Goal: Transaction & Acquisition: Purchase product/service

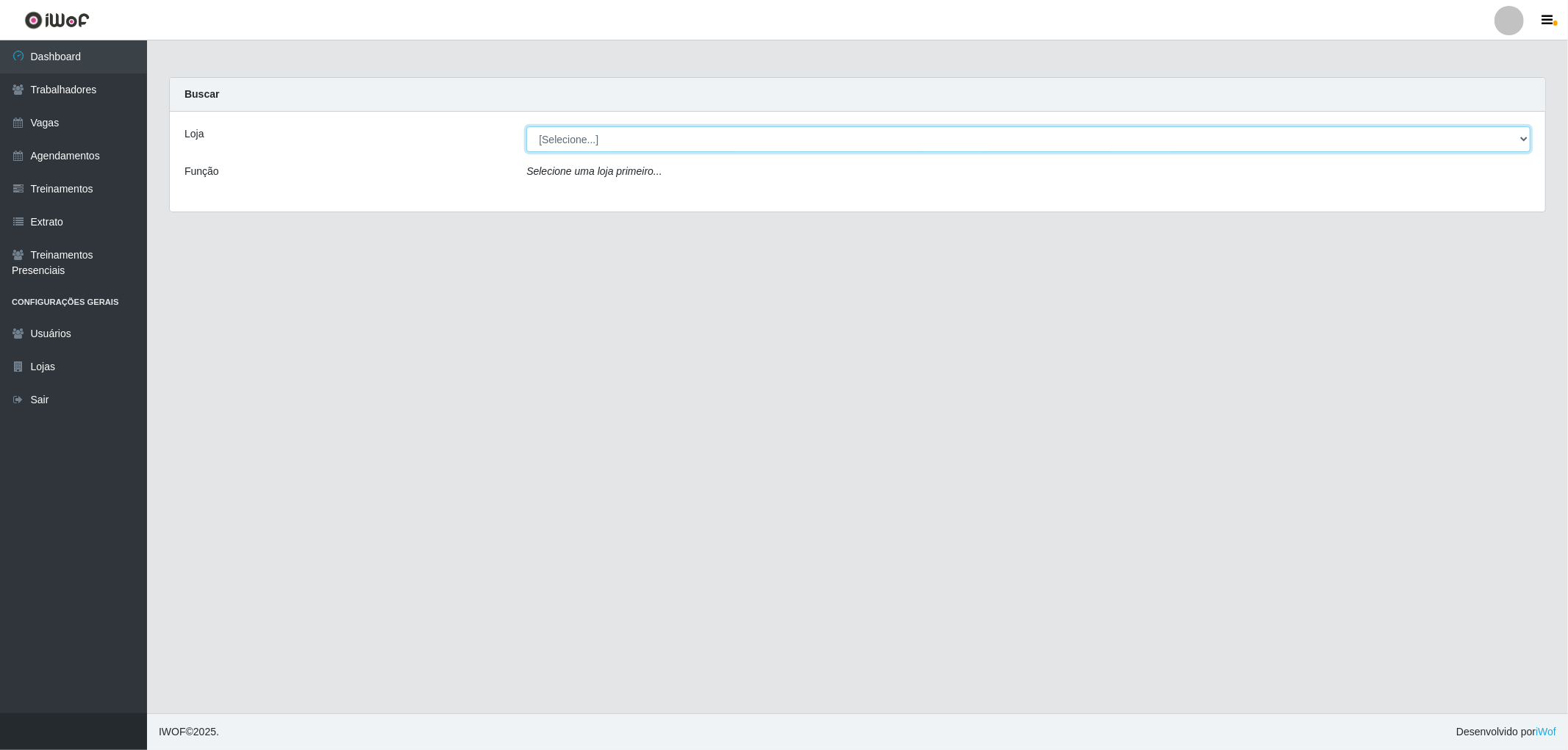
click at [1207, 135] on select "[Selecione...] The Pow Pizzaria Delivery - [GEOGRAPHIC_DATA]" at bounding box center [1028, 139] width 1004 height 26
select select "322"
click at [526, 126] on select "[Selecione...] The Pow Pizzaria Delivery - [GEOGRAPHIC_DATA]" at bounding box center [1028, 139] width 1004 height 26
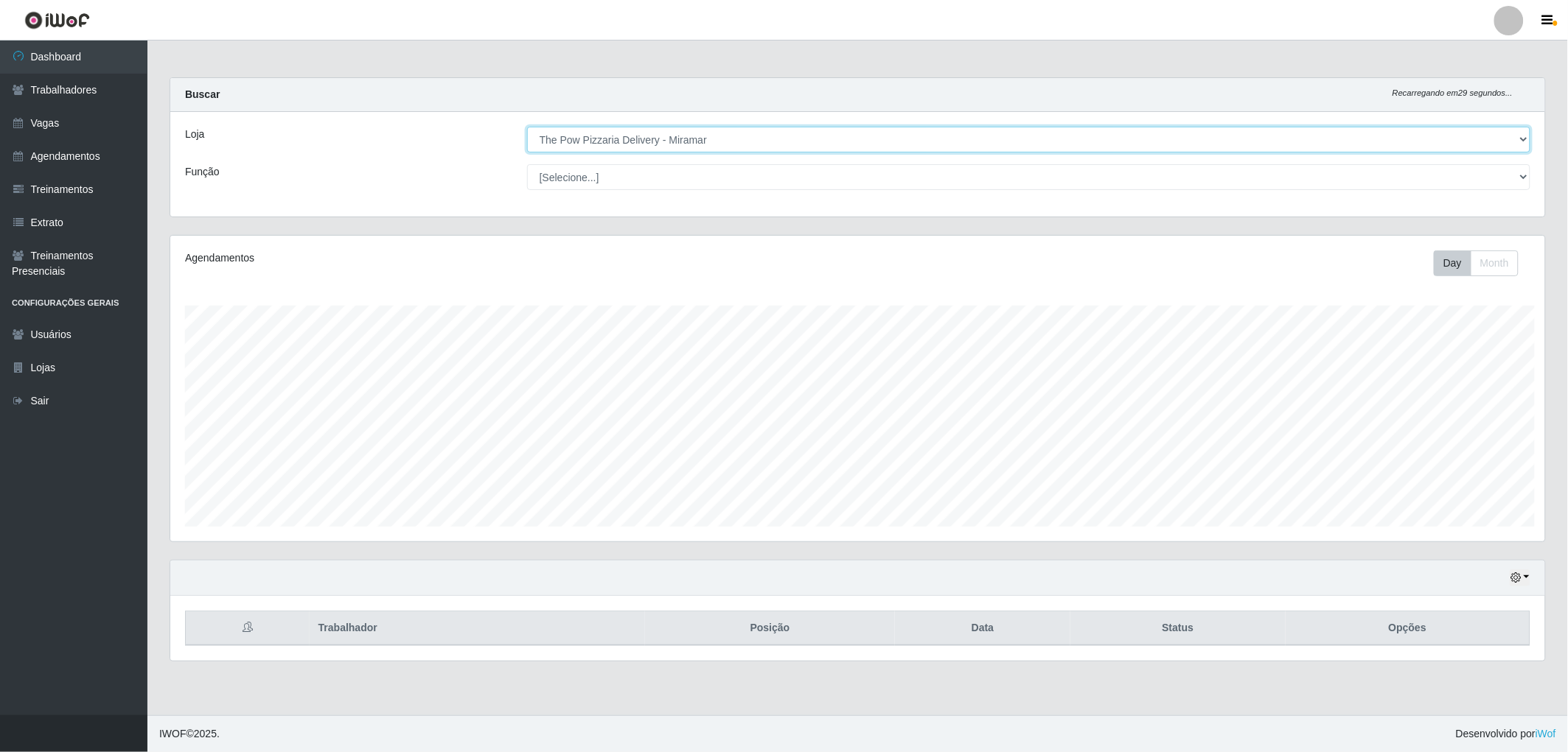
scroll to position [736468, 735688]
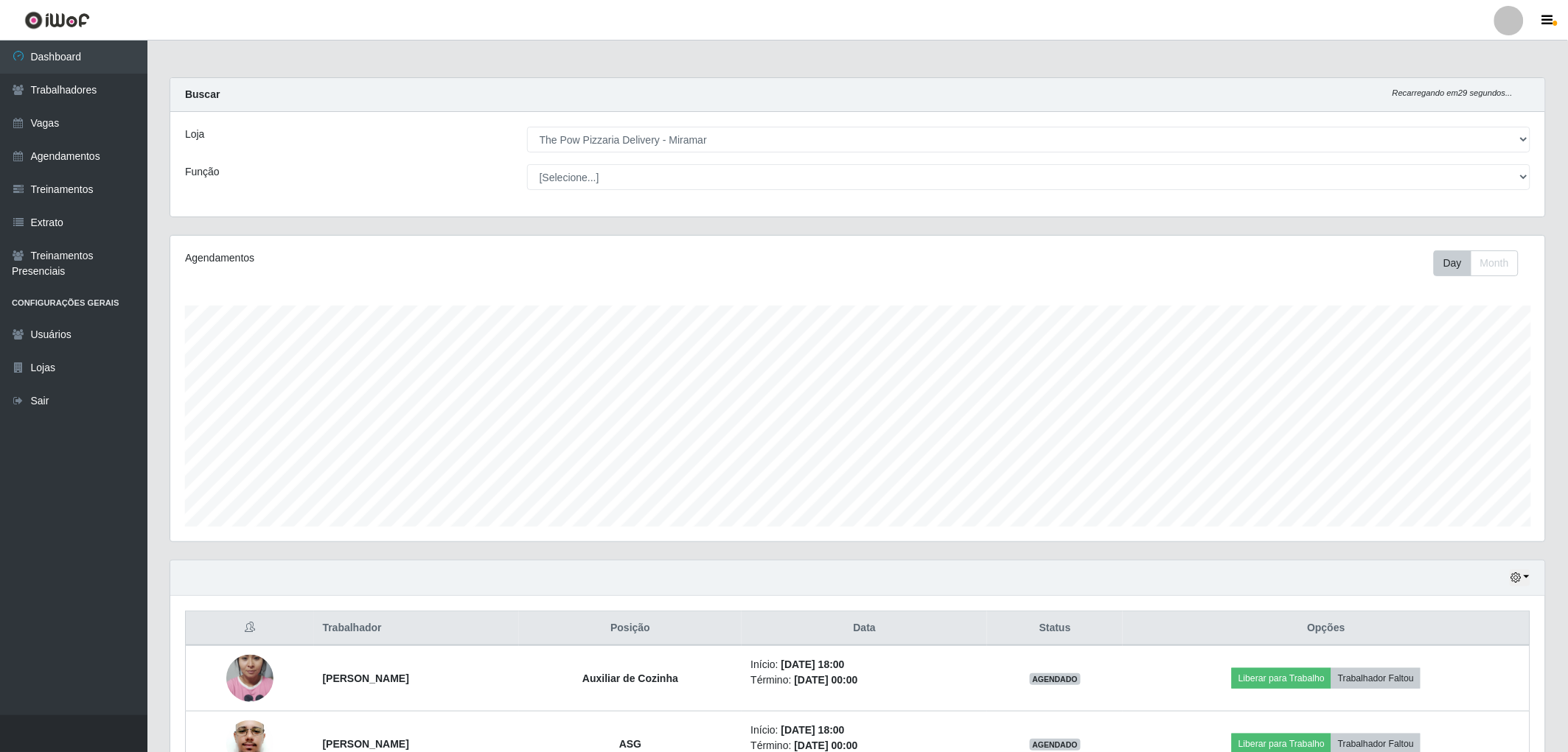
click at [841, 196] on div "Loja [Selecione...] The Pow Pizzaria Delivery - Miramar Função [Selecione...] A…" at bounding box center [857, 164] width 1375 height 105
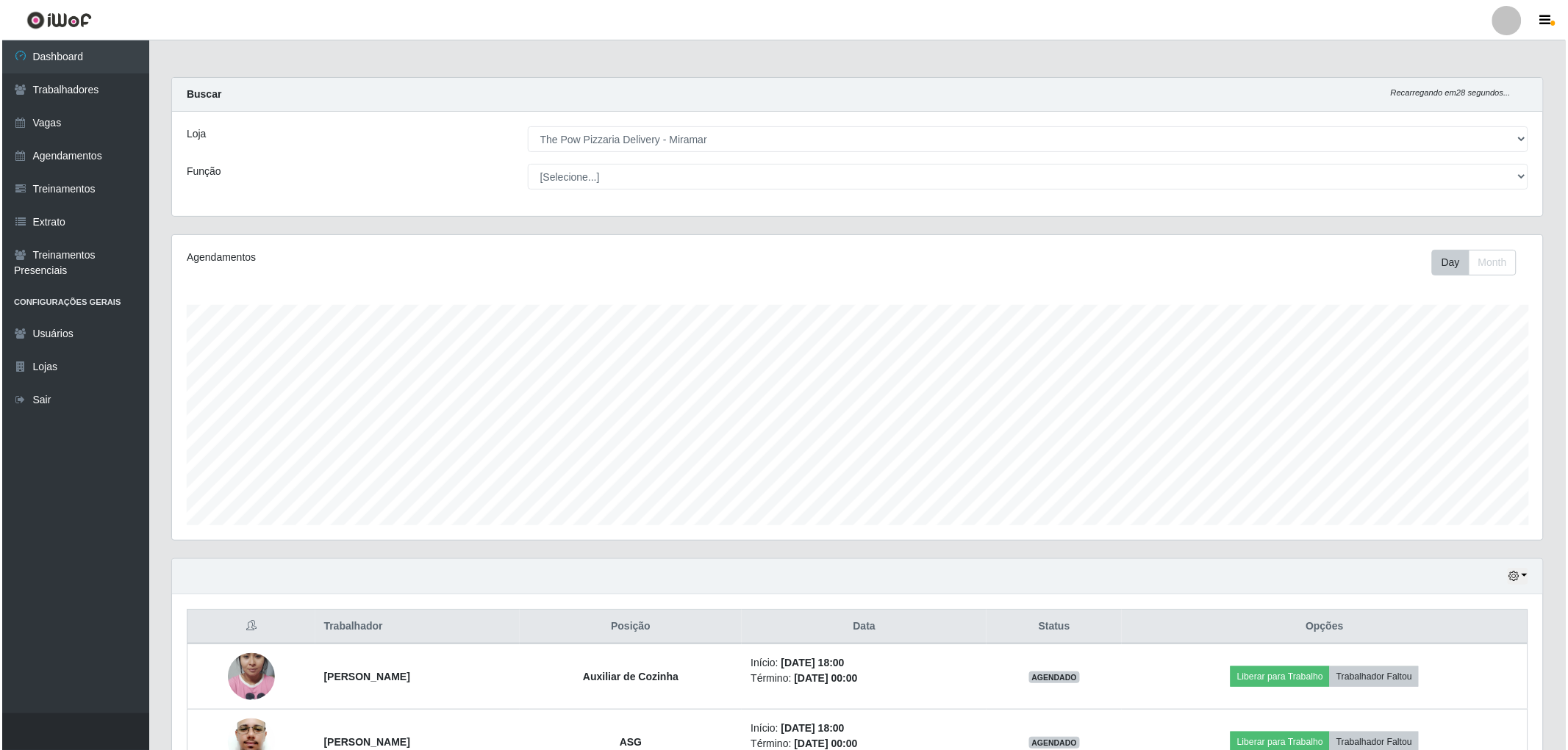
scroll to position [96, 0]
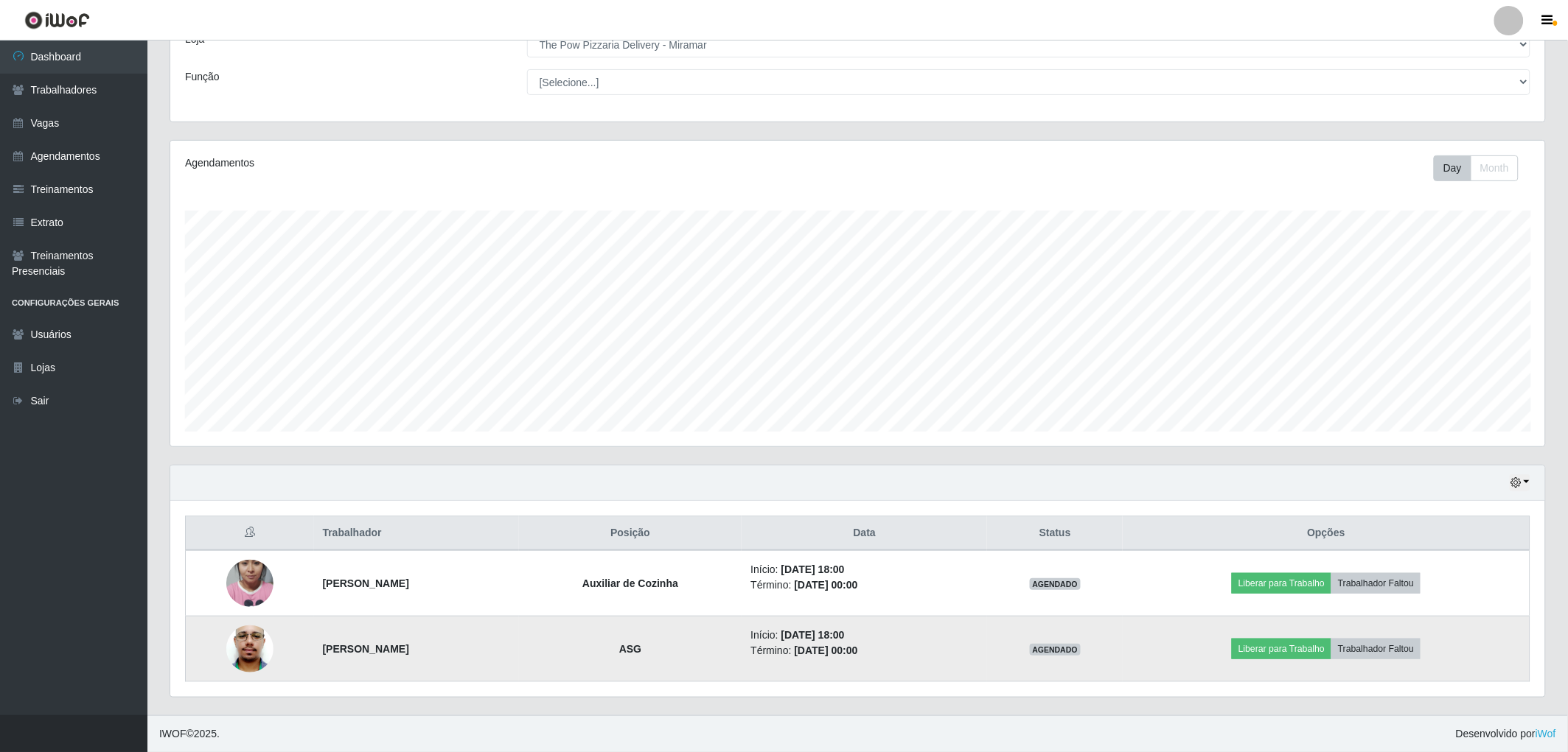
click at [241, 653] on img at bounding box center [250, 648] width 47 height 99
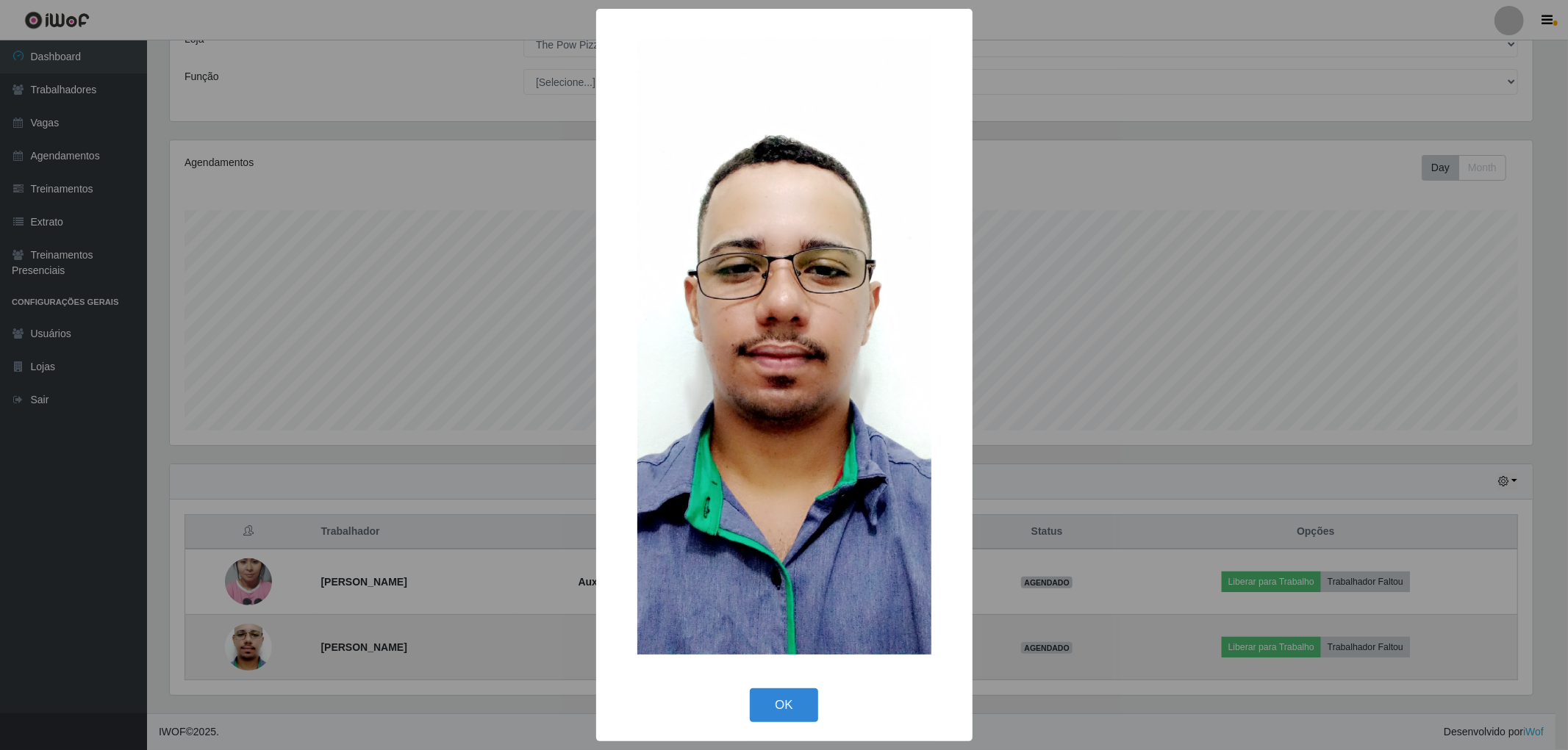
click at [241, 651] on div "× OK Cancel" at bounding box center [784, 375] width 1568 height 750
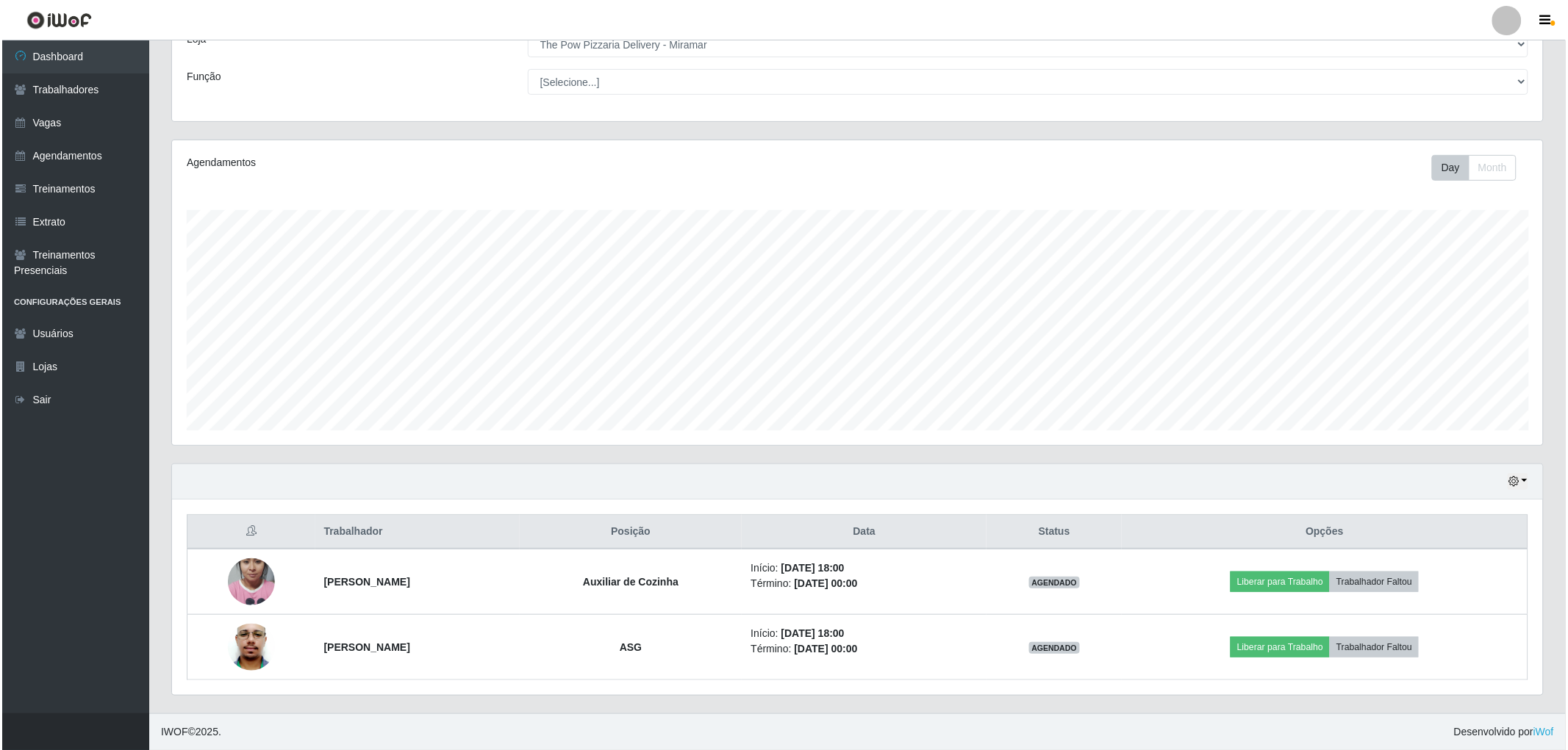
scroll to position [305, 1372]
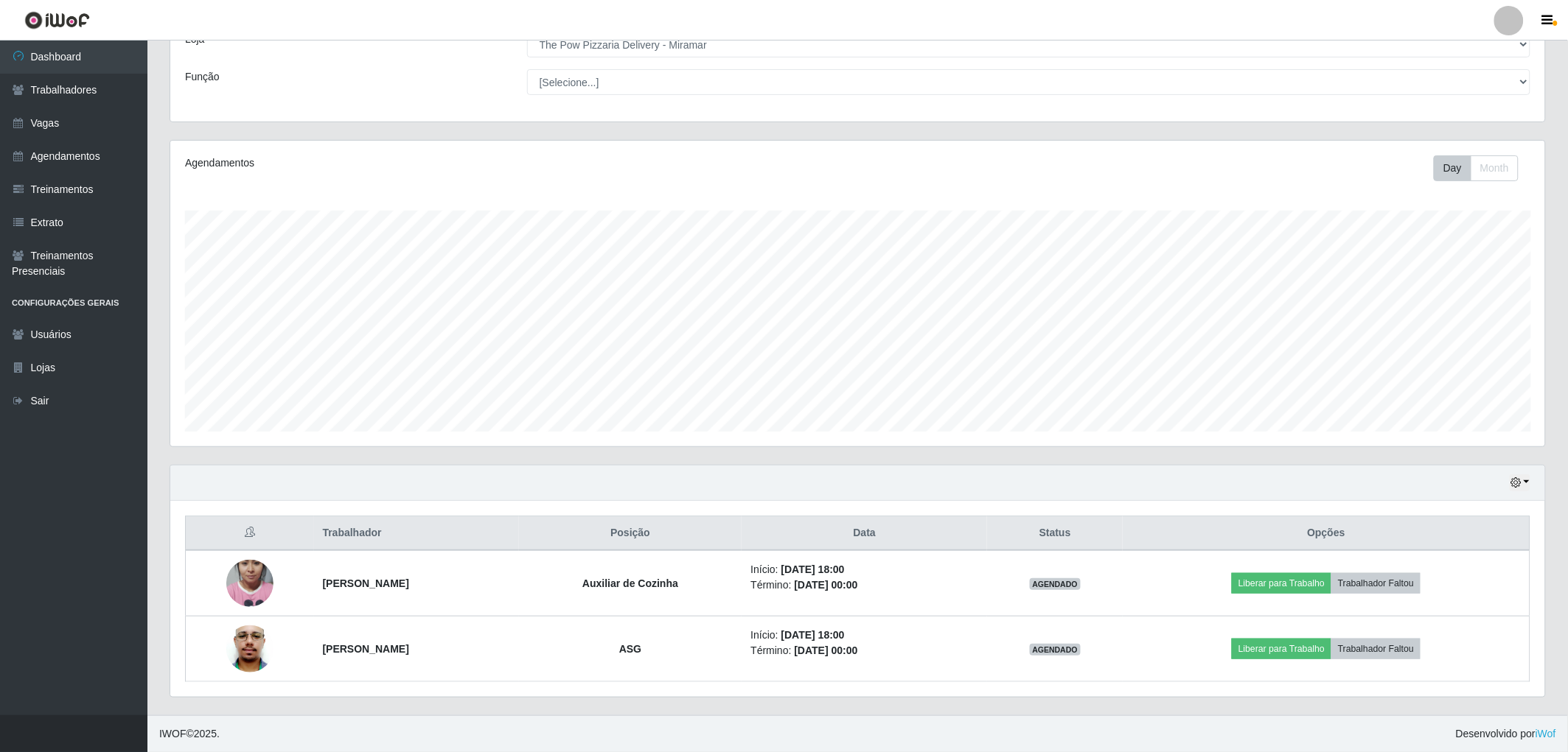
click at [240, 653] on img at bounding box center [250, 648] width 47 height 99
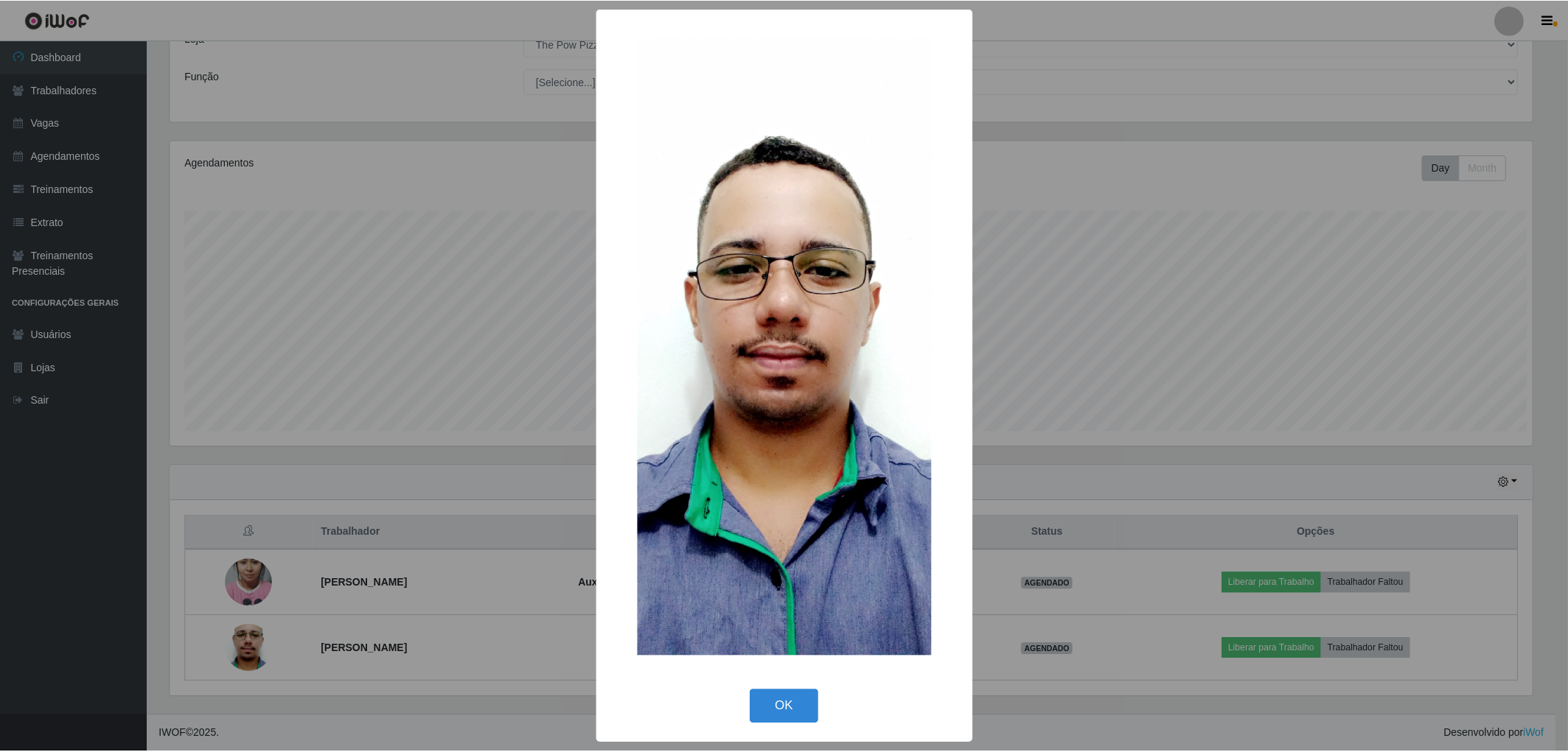
scroll to position [305, 1366]
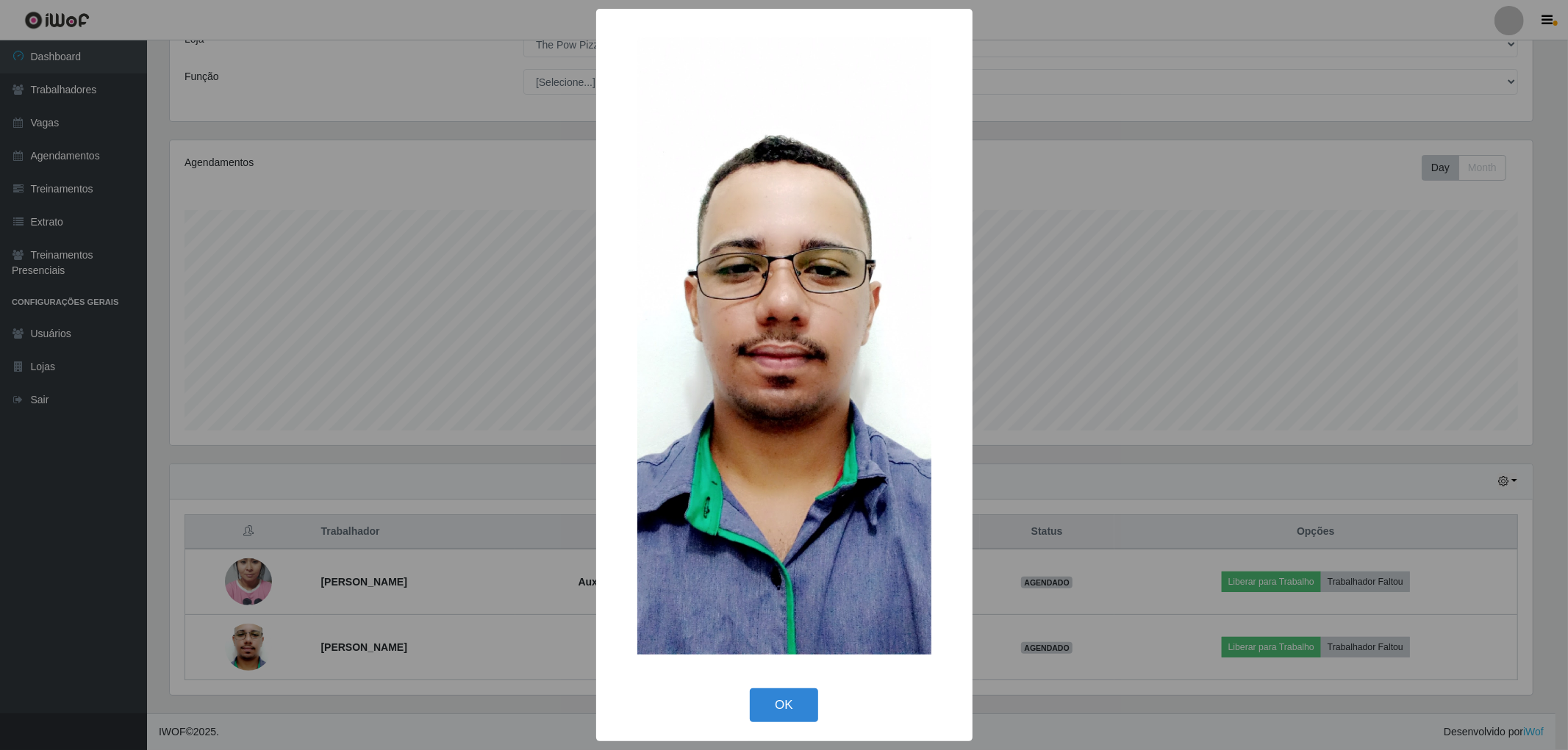
click at [327, 588] on div "× OK Cancel" at bounding box center [784, 375] width 1568 height 750
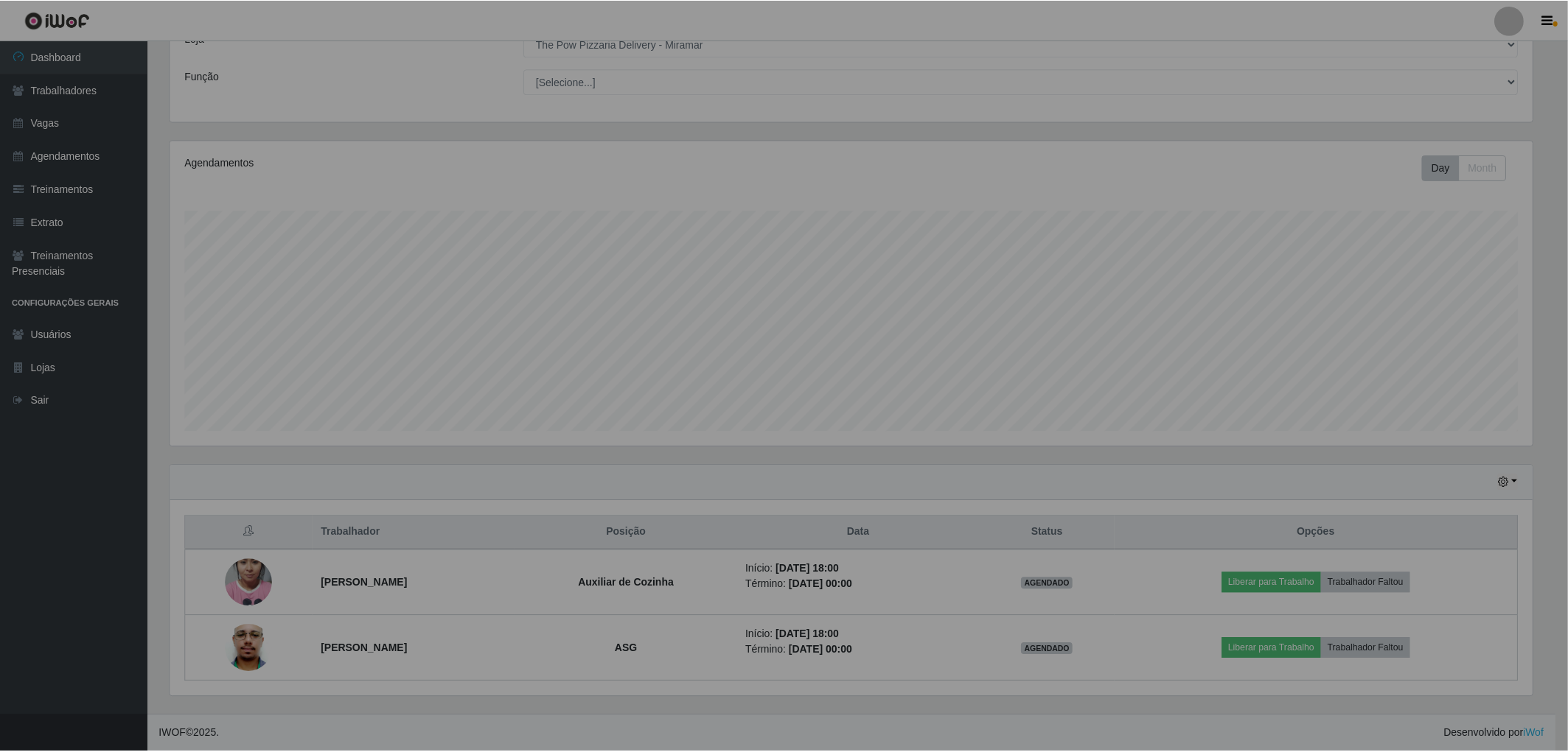
scroll to position [305, 1375]
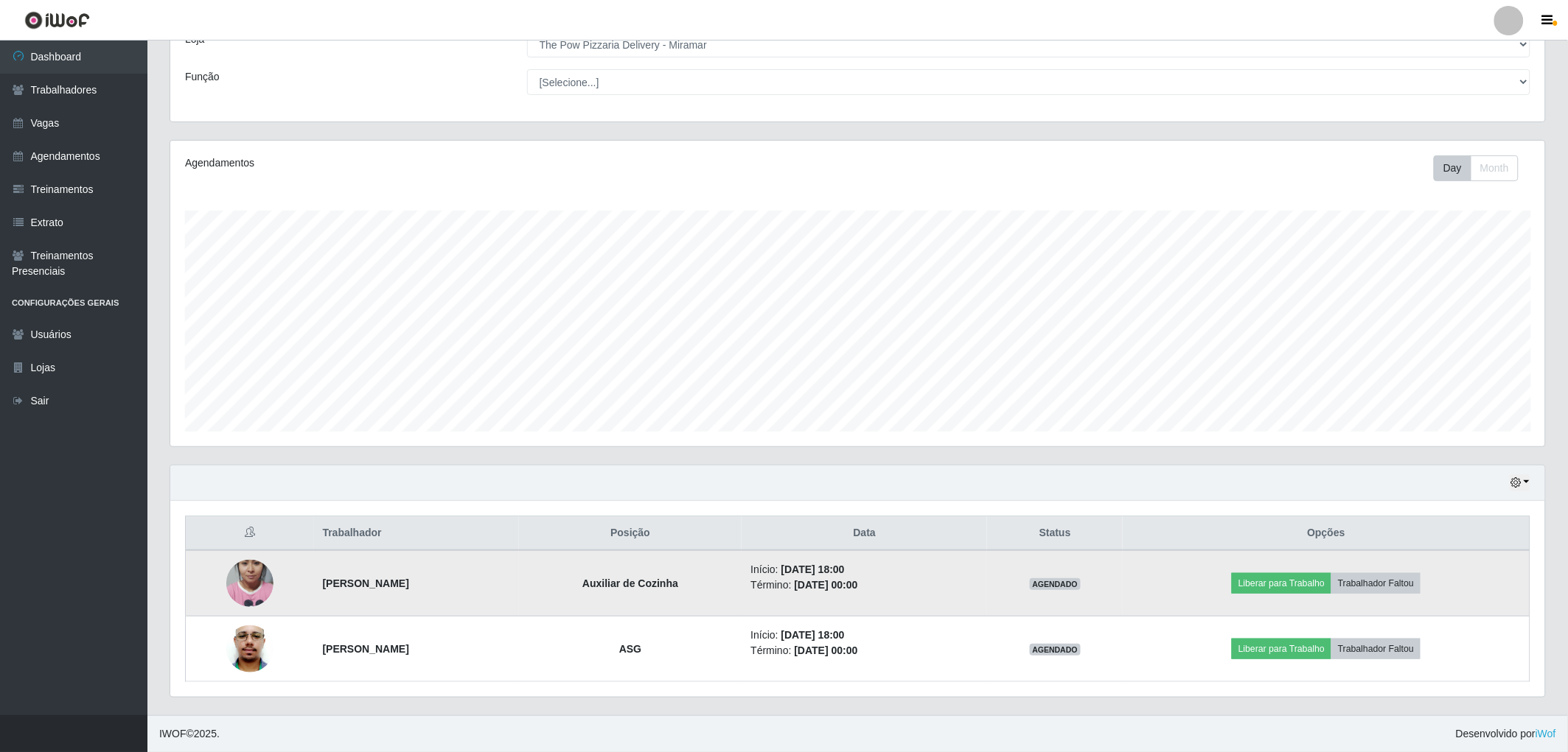
click at [227, 587] on img at bounding box center [250, 583] width 47 height 84
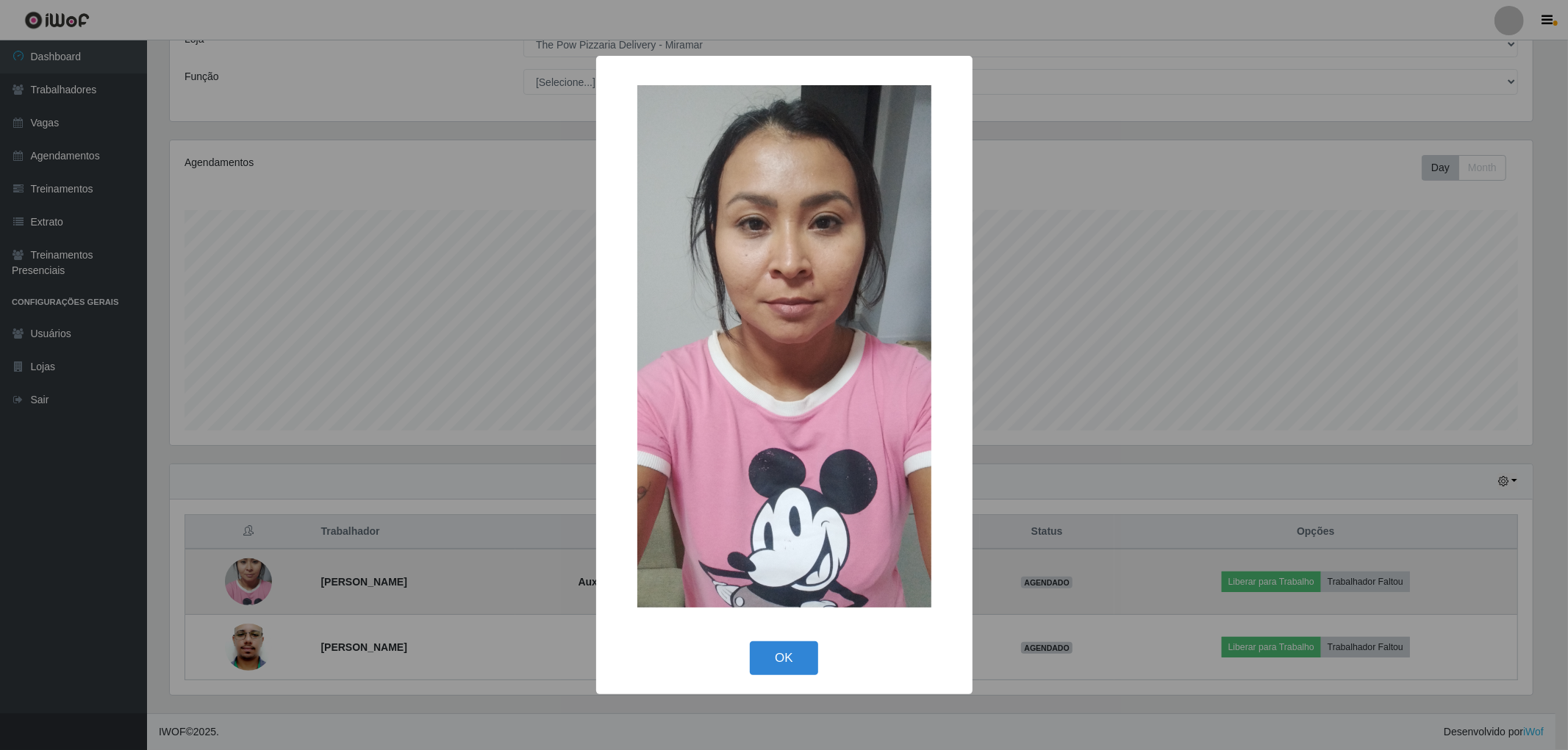
click at [223, 585] on div "× OK Cancel" at bounding box center [784, 375] width 1568 height 750
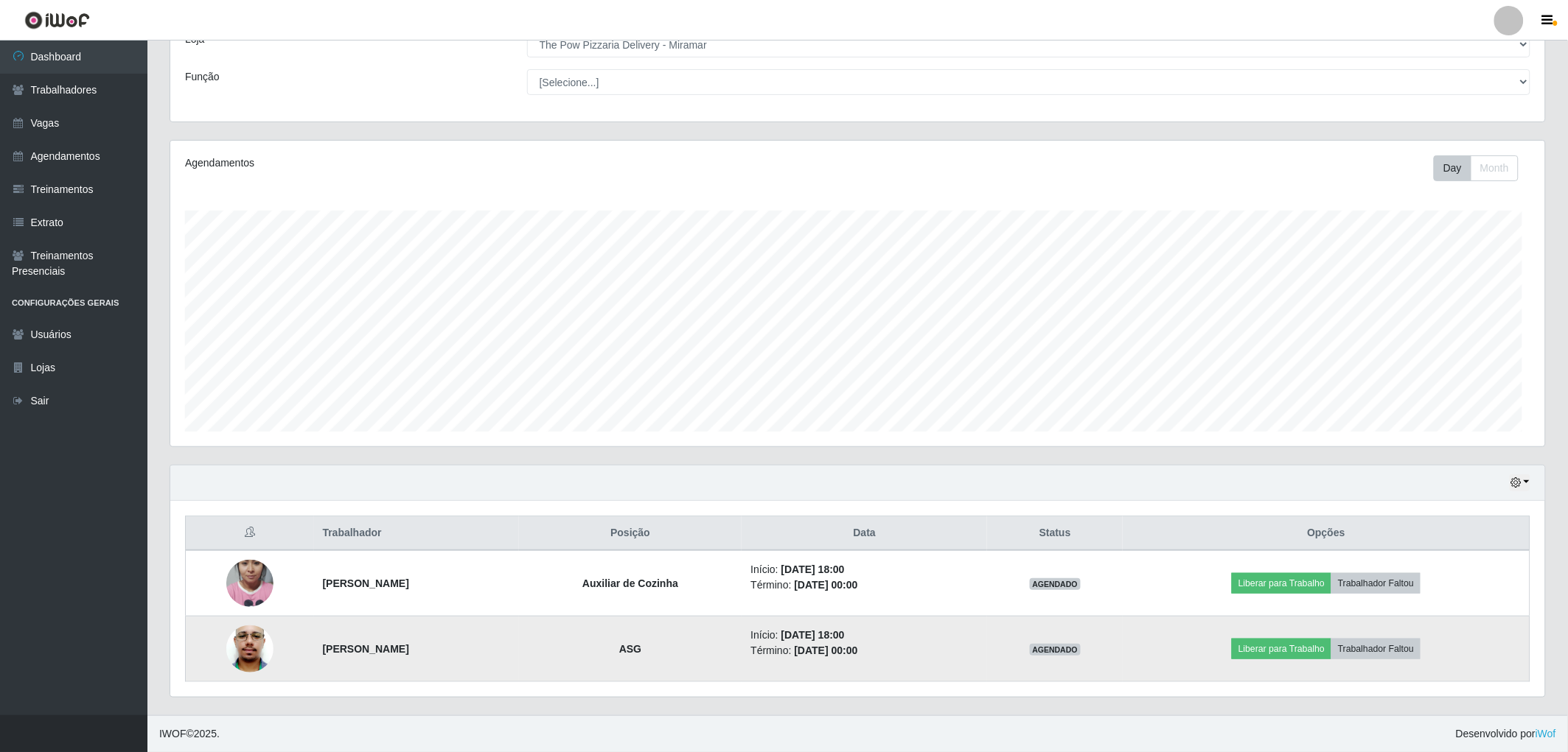
scroll to position [305, 1375]
click at [249, 635] on img at bounding box center [250, 648] width 47 height 99
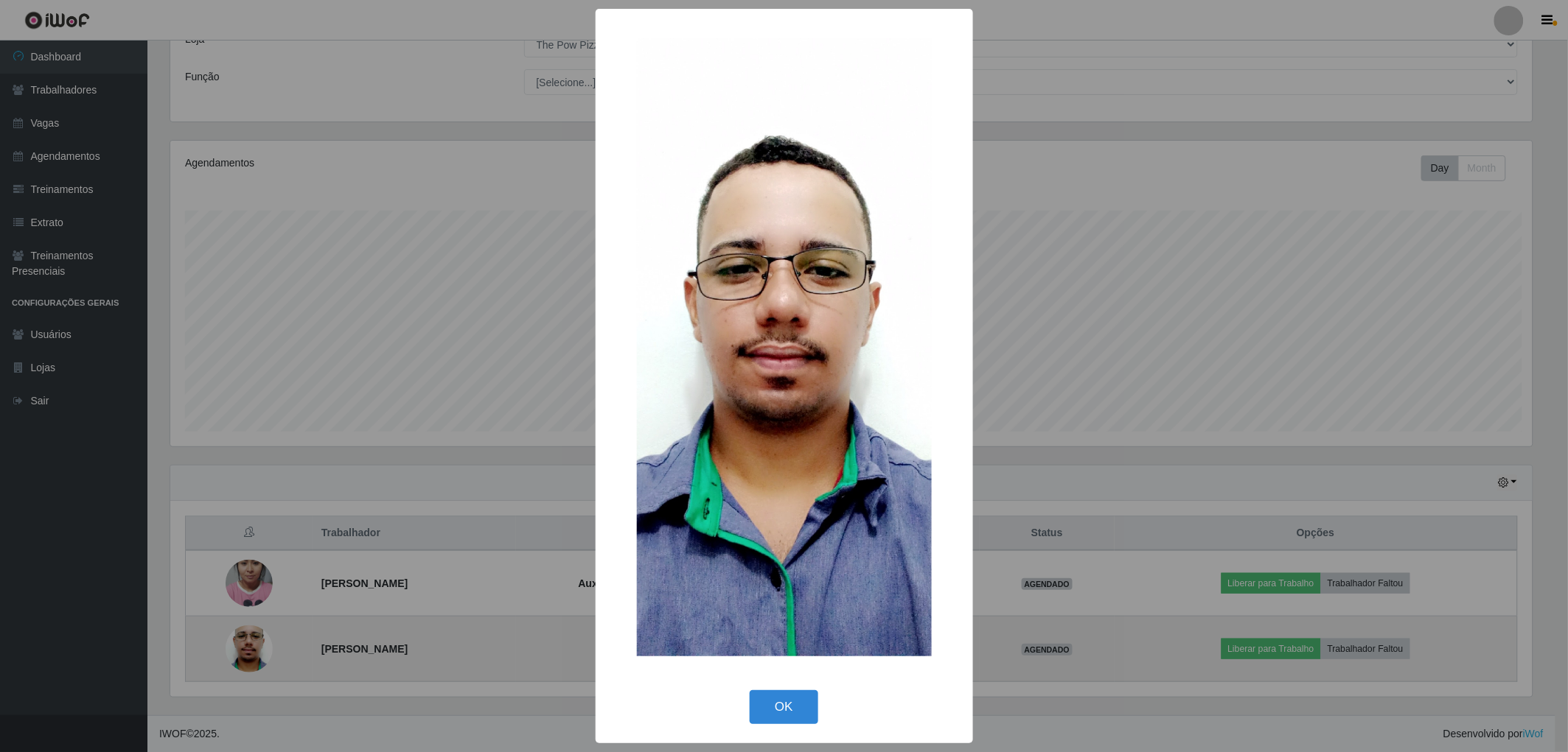
scroll to position [305, 1366]
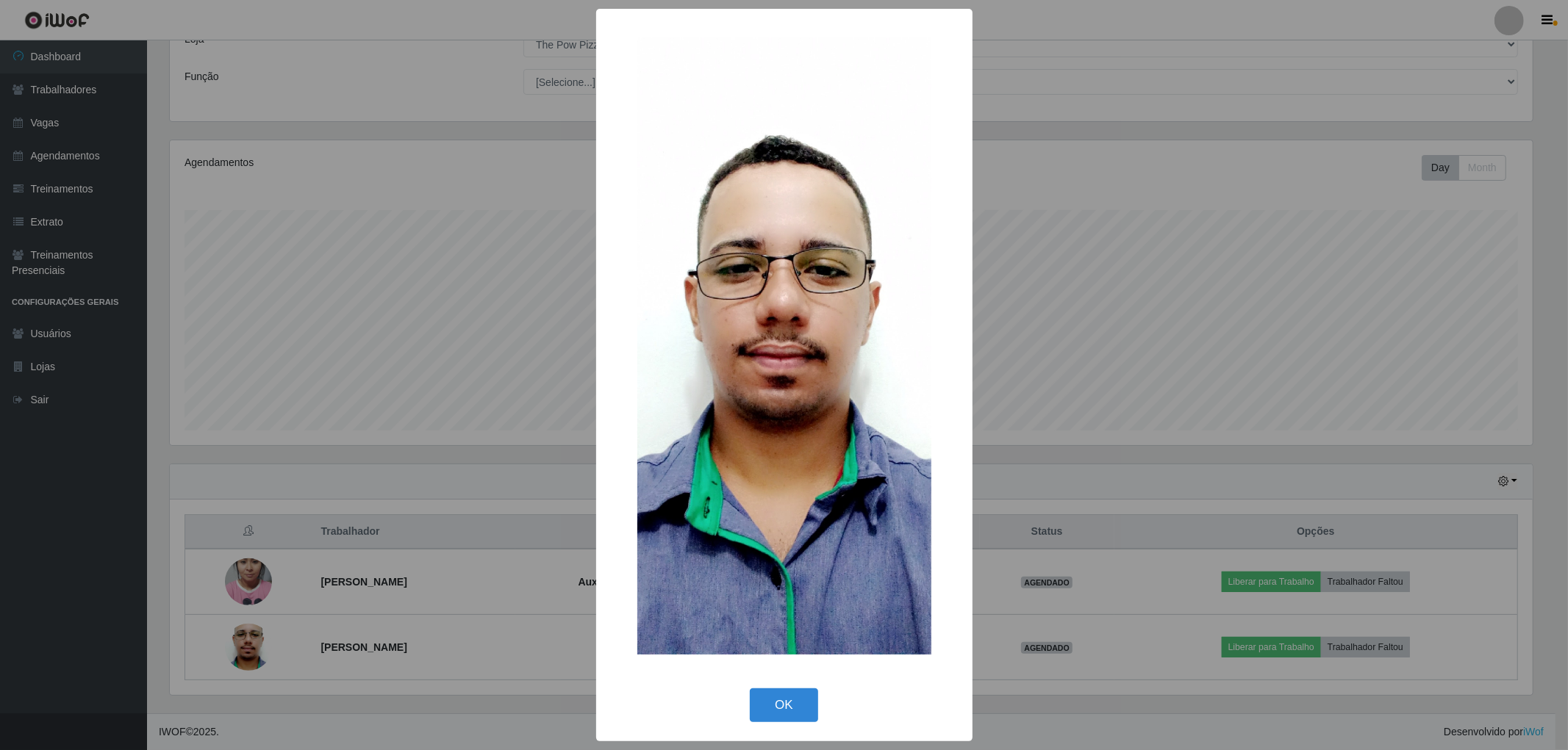
click at [248, 637] on div "× OK Cancel" at bounding box center [784, 375] width 1568 height 750
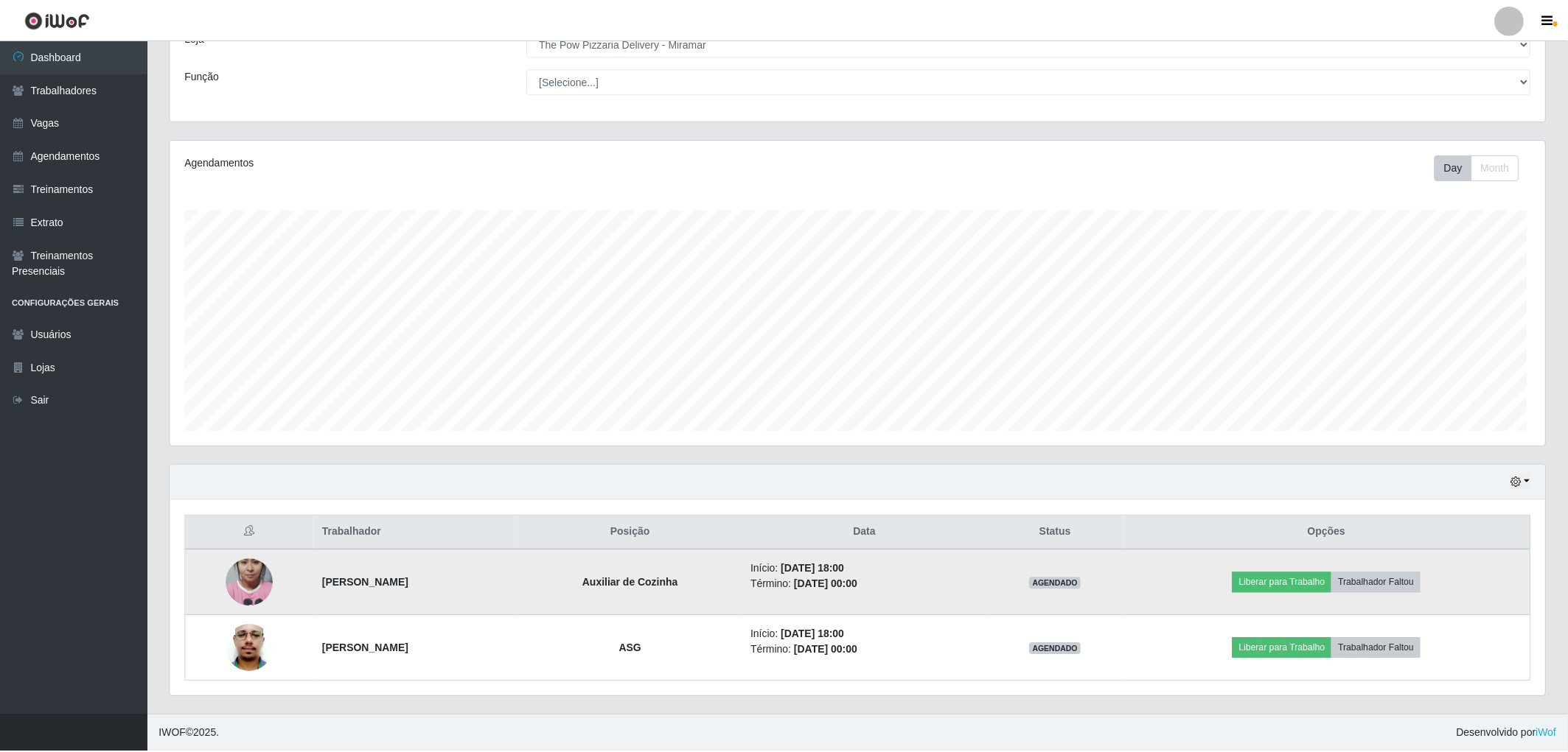
scroll to position [305, 1375]
click at [245, 598] on img at bounding box center [250, 583] width 47 height 84
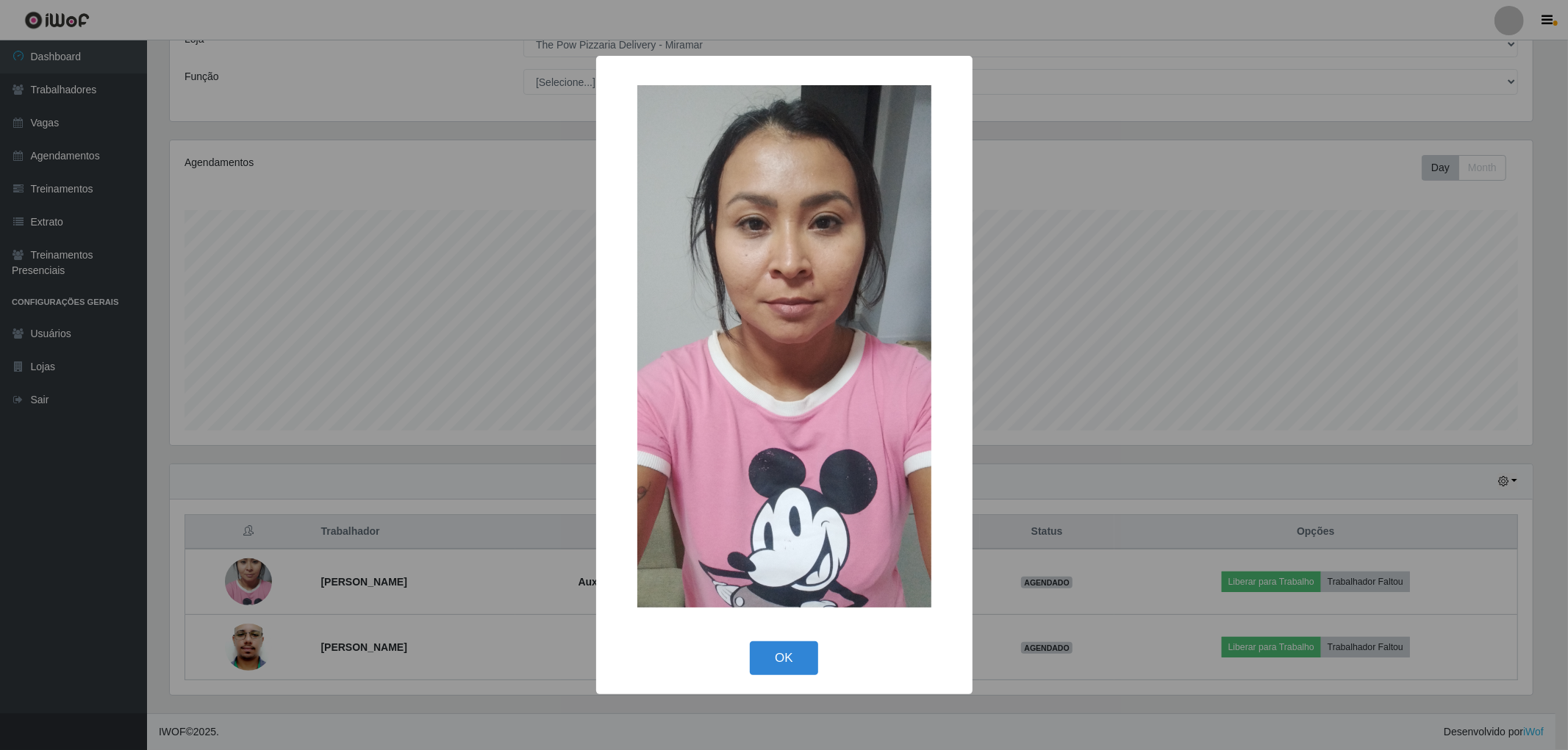
drag, startPoint x: 266, startPoint y: 602, endPoint x: 276, endPoint y: 607, distance: 11.2
click at [276, 607] on div "× OK Cancel" at bounding box center [784, 375] width 1568 height 750
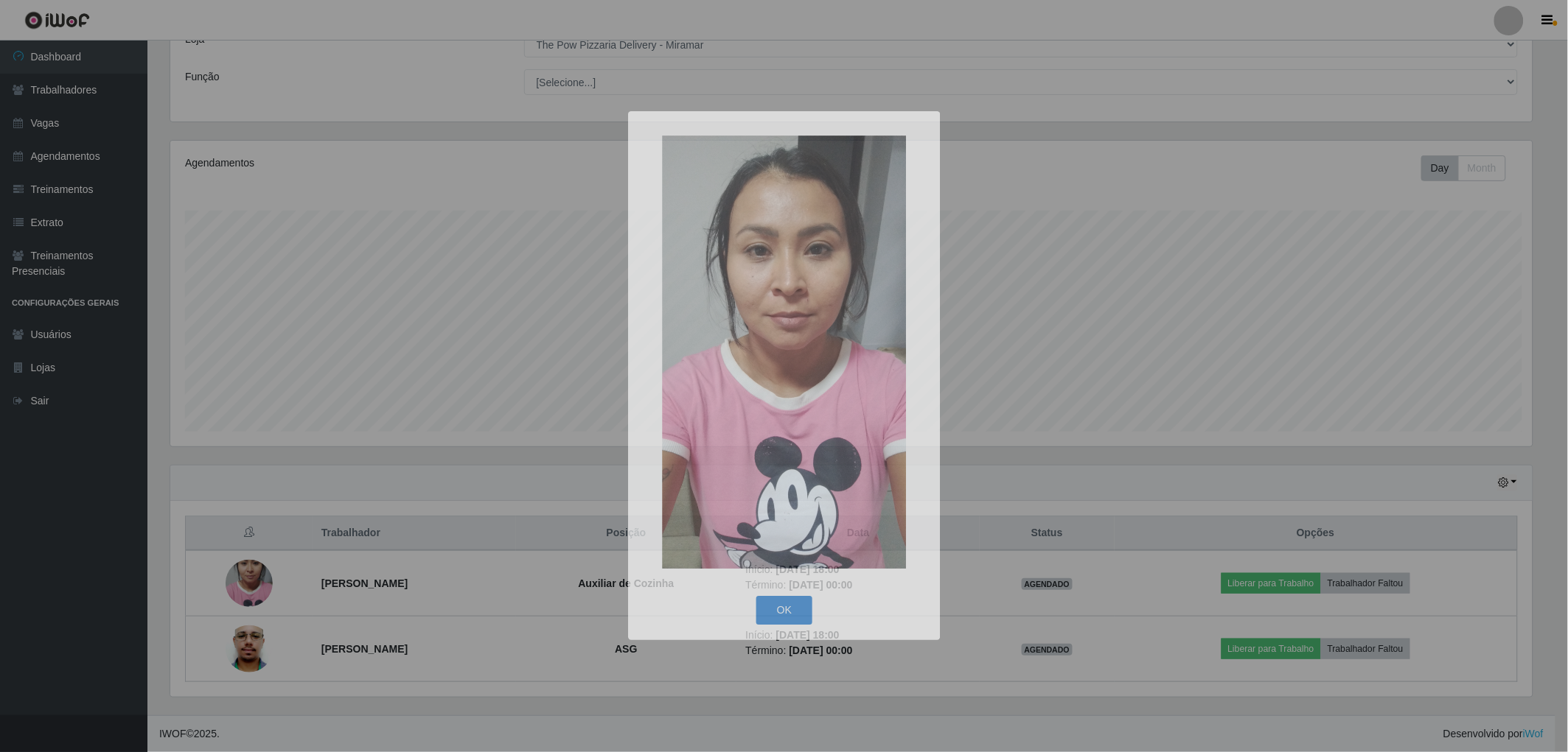
scroll to position [305, 1375]
